Goal: Task Accomplishment & Management: Manage account settings

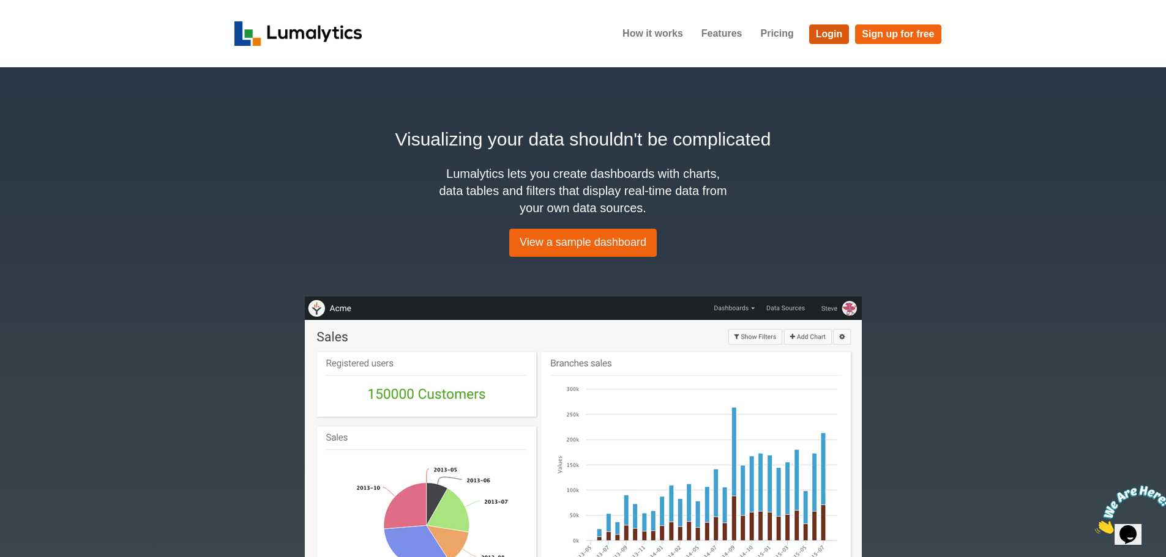
click at [831, 32] on link "Login" at bounding box center [829, 34] width 40 height 20
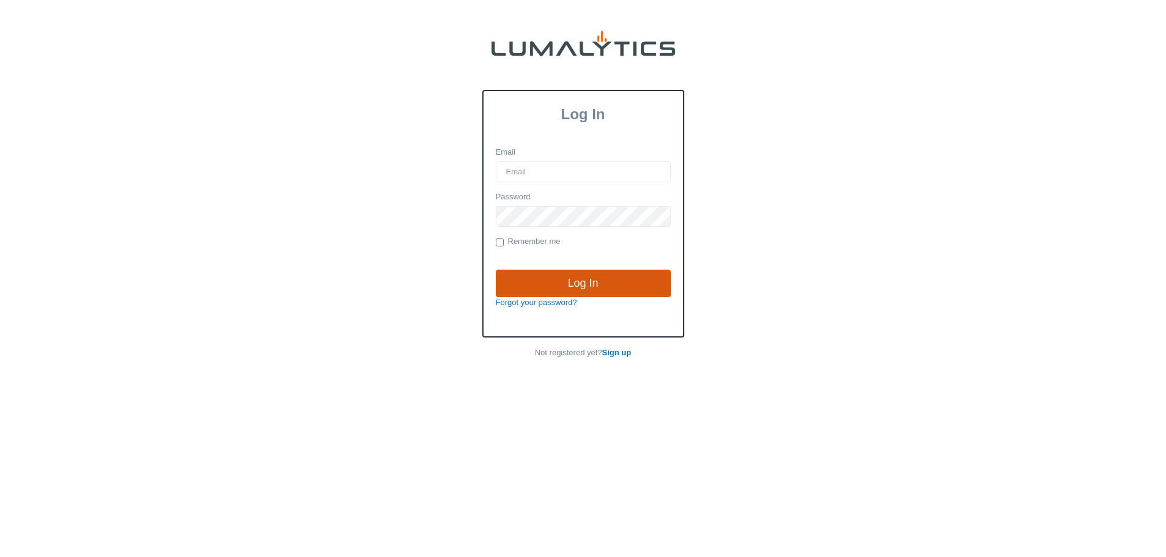
type input "[PERSON_NAME][EMAIL_ADDRESS][DOMAIN_NAME]"
click at [605, 280] on input "Log In" at bounding box center [583, 284] width 175 height 28
